Goal: Check status: Check status

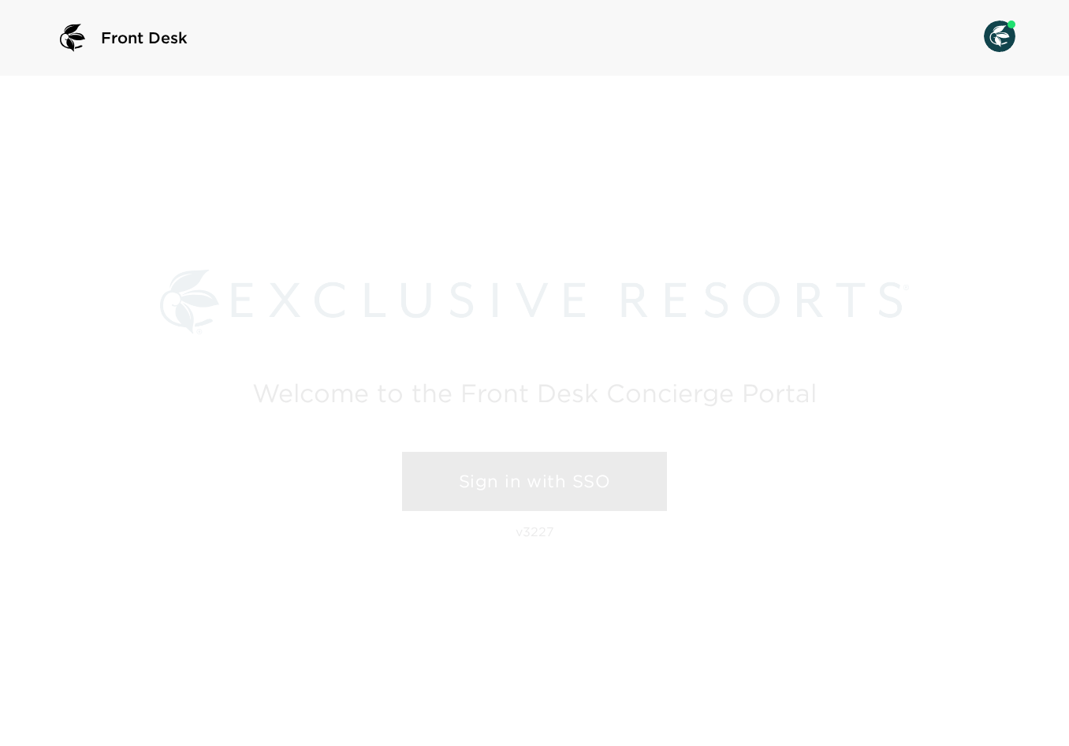
click at [586, 475] on link "Sign in with SSO" at bounding box center [534, 482] width 265 height 60
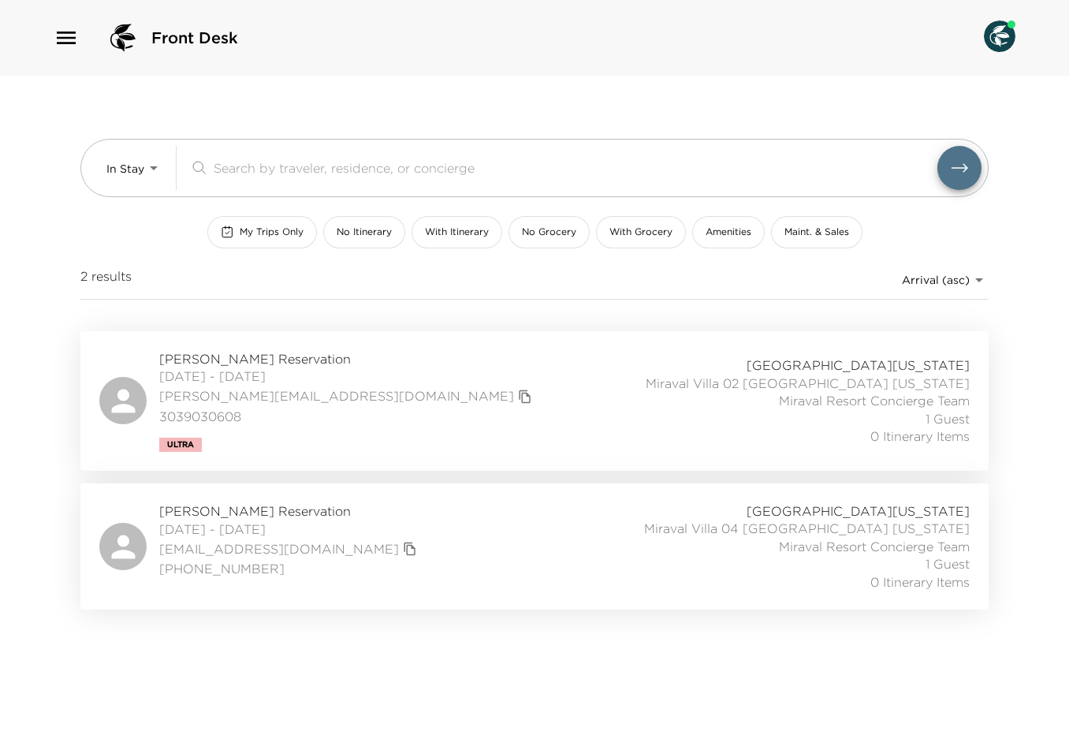
click at [426, 548] on div "[PERSON_NAME] Reservation [DATE] - [DATE] [EMAIL_ADDRESS][DOMAIN_NAME] (925) 68…" at bounding box center [534, 546] width 870 height 88
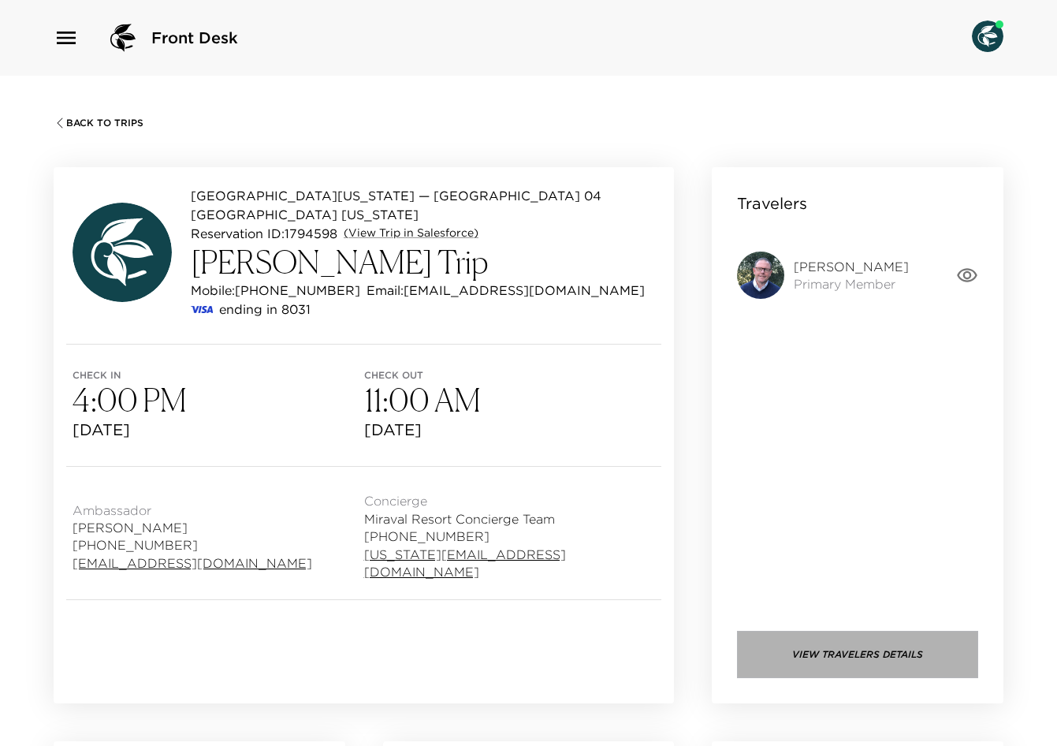
click at [836, 649] on button "View Travelers Details" at bounding box center [857, 654] width 241 height 47
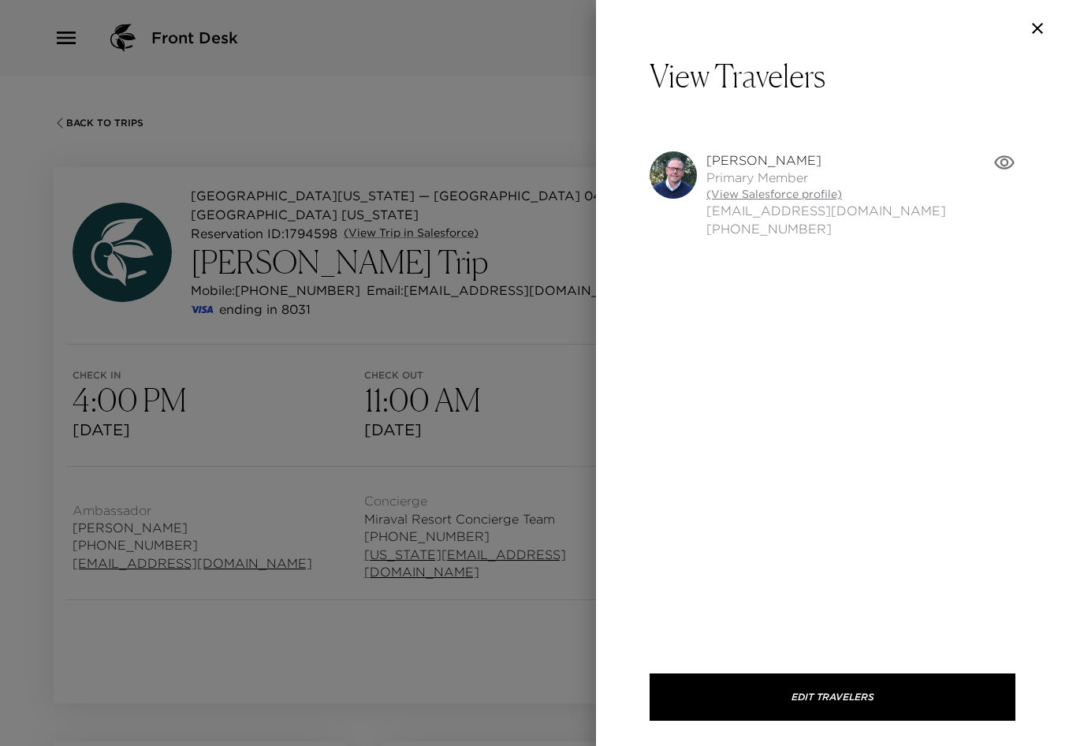
click at [742, 192] on link "(View Salesforce profile)" at bounding box center [826, 195] width 240 height 16
